Goal: Information Seeking & Learning: Compare options

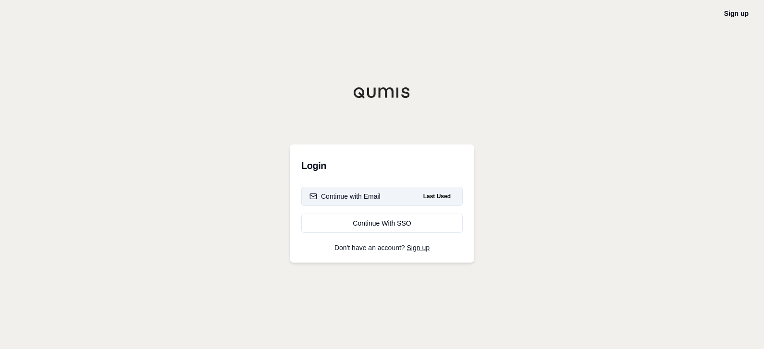
click at [367, 196] on div "Continue with Email" at bounding box center [345, 197] width 71 height 10
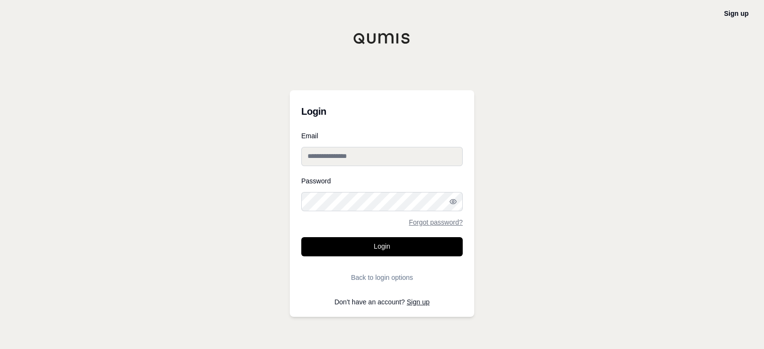
click at [379, 156] on input "Email" at bounding box center [381, 156] width 161 height 19
type input "**********"
click at [301, 237] on button "Login" at bounding box center [381, 246] width 161 height 19
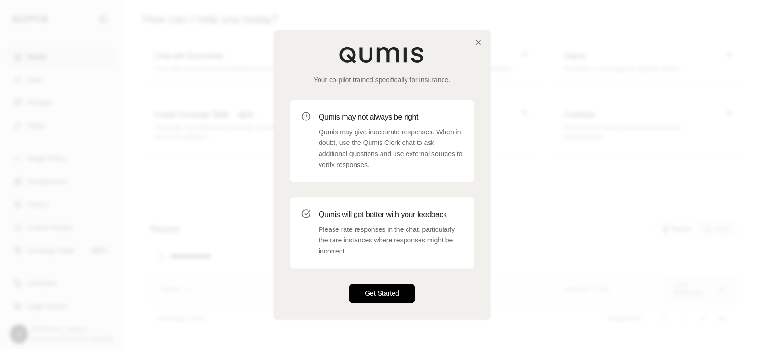
click at [365, 298] on button "Get Started" at bounding box center [381, 293] width 65 height 19
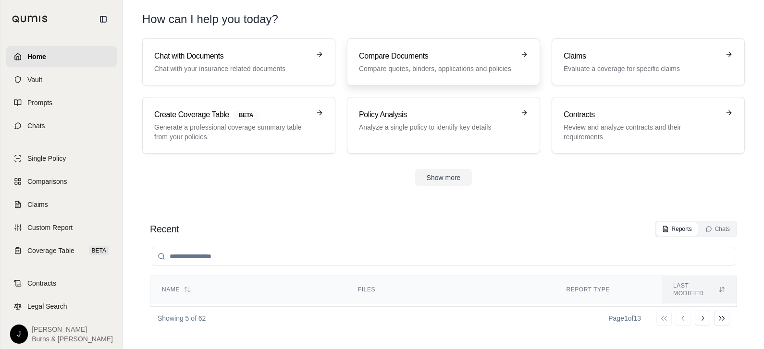
click at [399, 64] on p "Compare quotes, binders, applications and policies" at bounding box center [437, 69] width 156 height 10
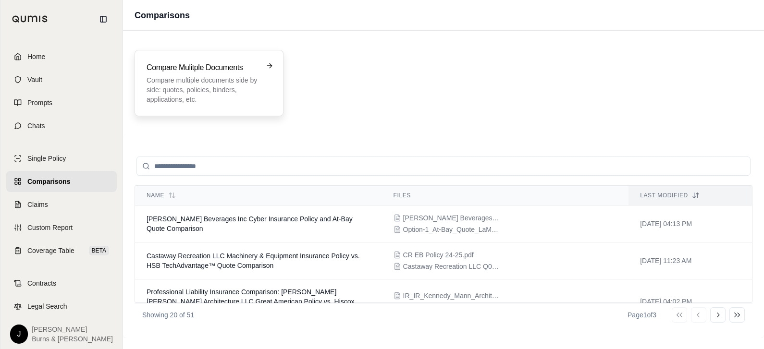
click at [231, 90] on p "Compare multiple documents side by side: quotes, policies, binders, application…" at bounding box center [203, 89] width 112 height 29
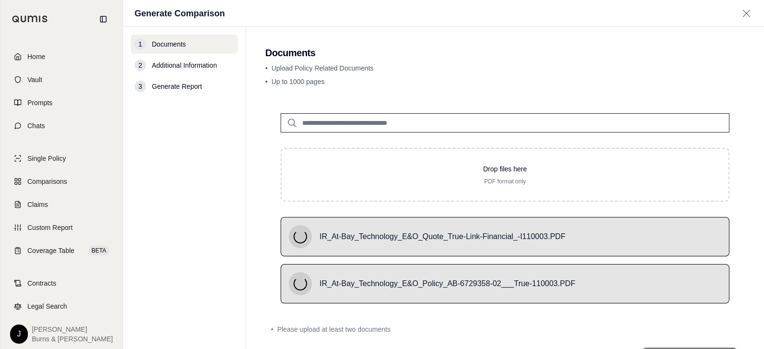
click at [556, 76] on div "• Upload Policy Related Documents • Up to 1000 pages" at bounding box center [505, 76] width 480 height 27
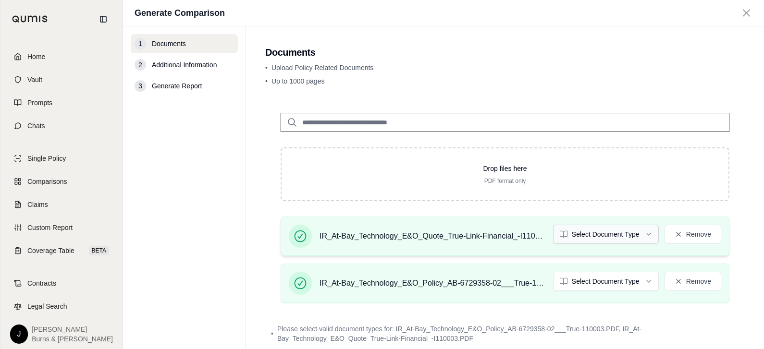
click at [599, 240] on html "Home Vault Prompts Chats Single Policy Comparisons Claims Custom Report Coverag…" at bounding box center [382, 174] width 764 height 349
click at [580, 277] on html "Home Vault Prompts Chats Single Policy Comparisons Claims Custom Report Coverag…" at bounding box center [382, 174] width 764 height 349
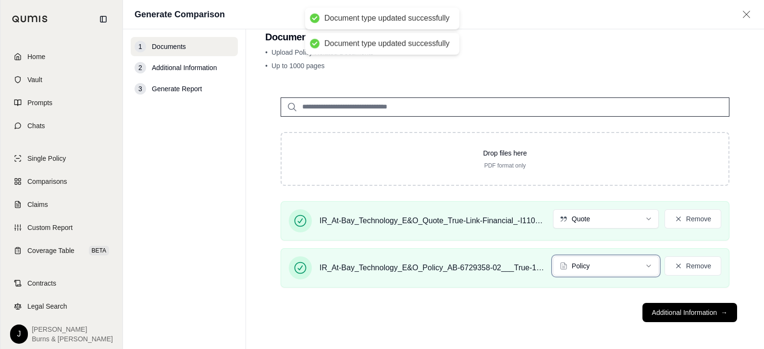
scroll to position [17, 0]
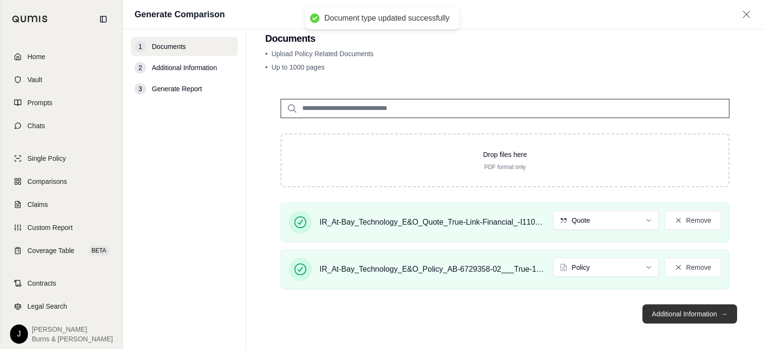
click at [669, 307] on button "Additional Information →" at bounding box center [690, 314] width 95 height 19
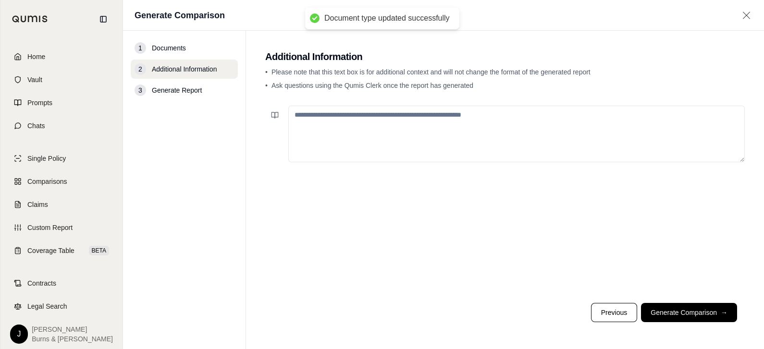
click at [460, 135] on textarea at bounding box center [516, 134] width 457 height 57
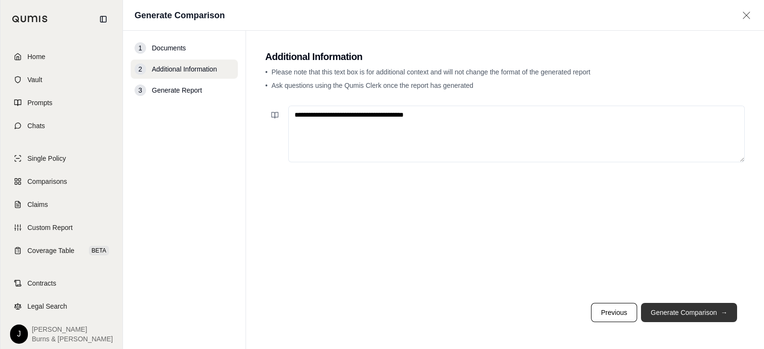
type textarea "**********"
click at [682, 311] on button "Generate Comparison →" at bounding box center [689, 312] width 96 height 19
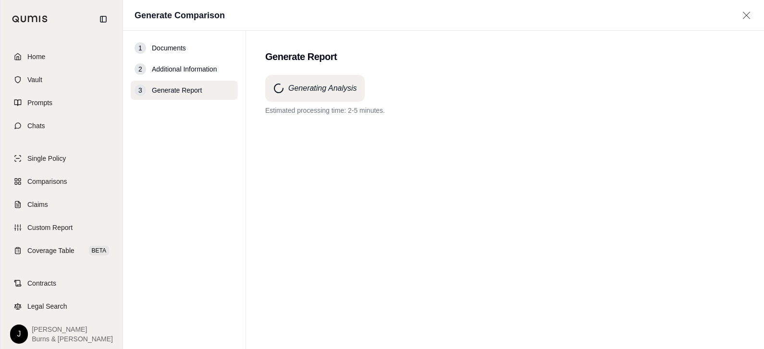
click at [490, 151] on div "Generating Analysis Estimated processing time: 2-5 minutes." at bounding box center [505, 195] width 480 height 240
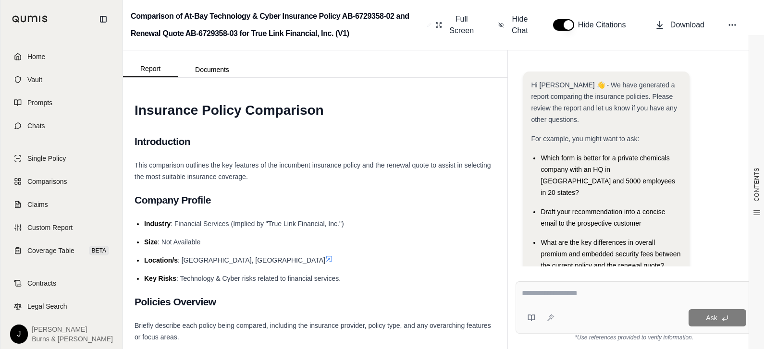
scroll to position [89, 0]
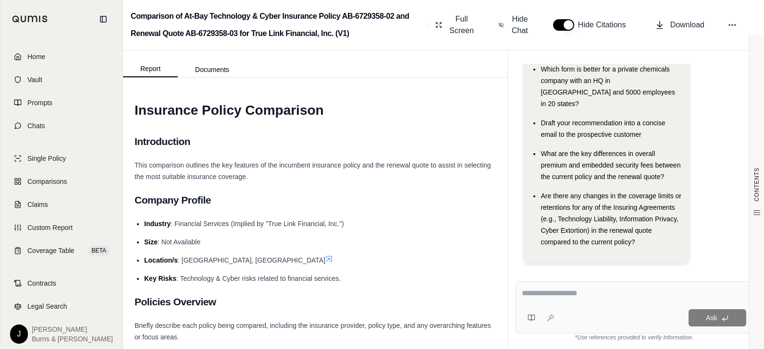
click at [575, 299] on textarea at bounding box center [634, 294] width 224 height 12
type textarea "**********"
click at [688, 313] on div "Ask" at bounding box center [652, 318] width 188 height 17
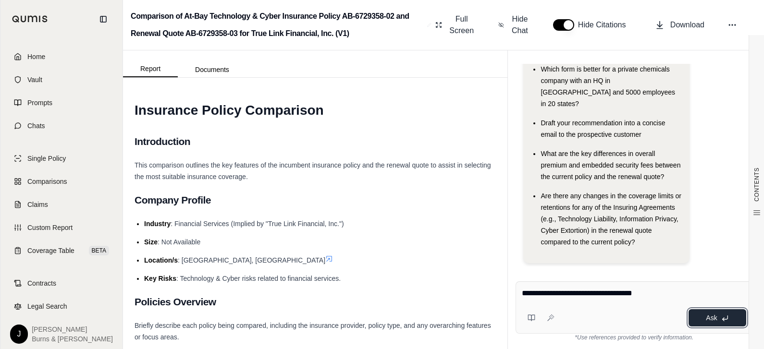
click at [691, 314] on button "Ask" at bounding box center [718, 318] width 58 height 17
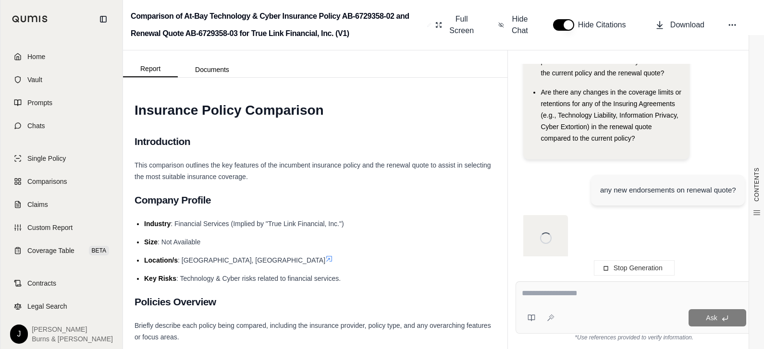
scroll to position [193, 0]
click at [483, 123] on h1 "Insurance Policy Comparison" at bounding box center [315, 110] width 361 height 27
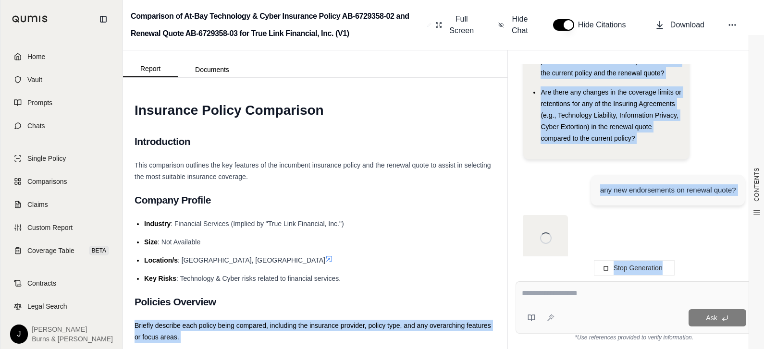
drag, startPoint x: 565, startPoint y: 300, endPoint x: 202, endPoint y: 323, distance: 363.6
click at [202, 323] on div "Report Documents CONTENTS Table of Contents INSURANCE POLICY COMPARISON Introdu…" at bounding box center [443, 199] width 641 height 299
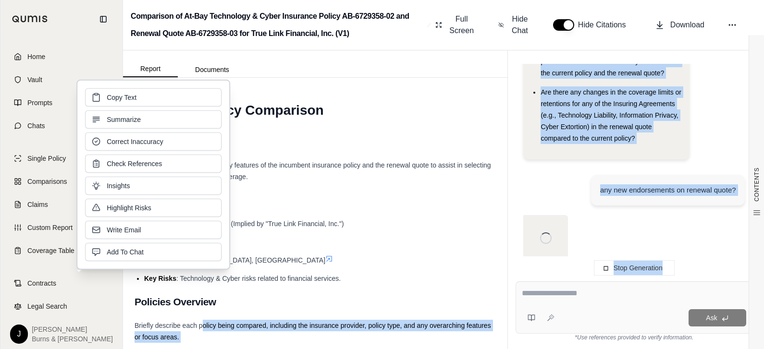
click at [642, 218] on div at bounding box center [634, 243] width 222 height 56
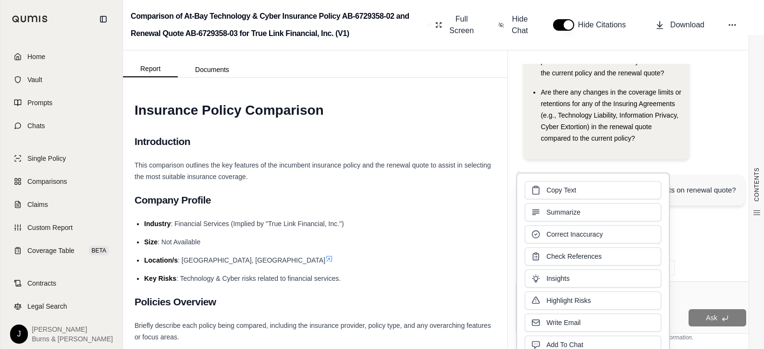
click at [718, 255] on div at bounding box center [634, 243] width 222 height 56
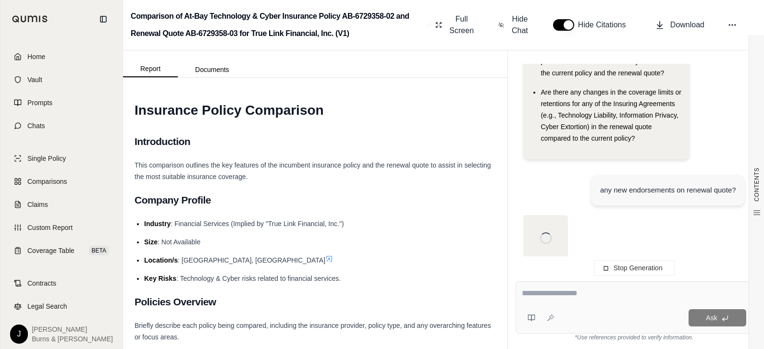
click at [631, 286] on div "Ask" at bounding box center [634, 308] width 237 height 52
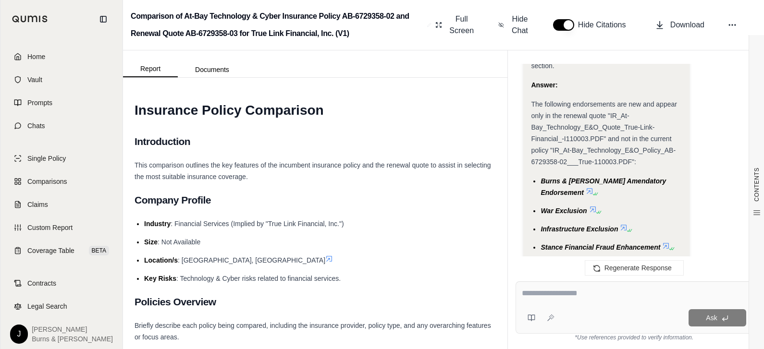
scroll to position [2462, 0]
